Goal: Information Seeking & Learning: Learn about a topic

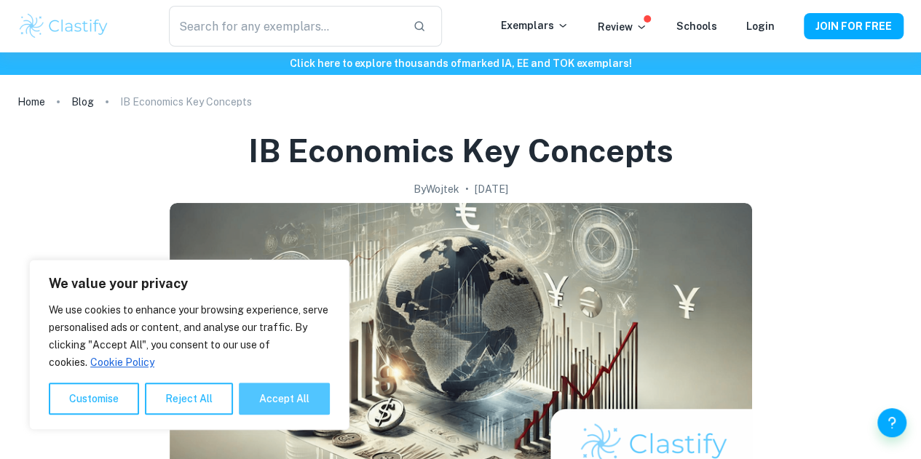
click at [290, 399] on button "Accept All" at bounding box center [284, 399] width 91 height 32
checkbox input "true"
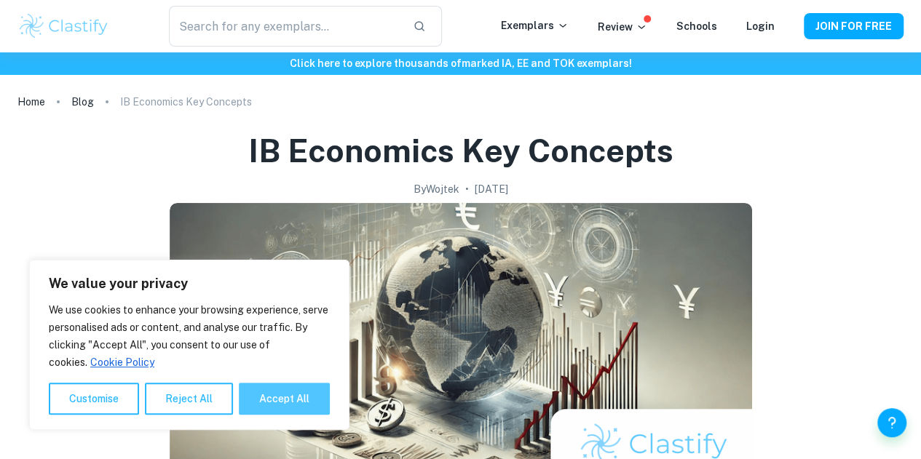
checkbox input "true"
